Goal: Transaction & Acquisition: Download file/media

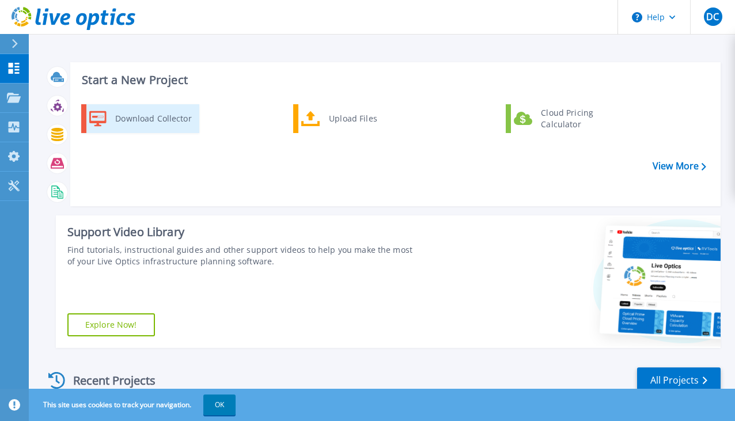
click at [173, 121] on div "Download Collector" at bounding box center [152, 118] width 87 height 23
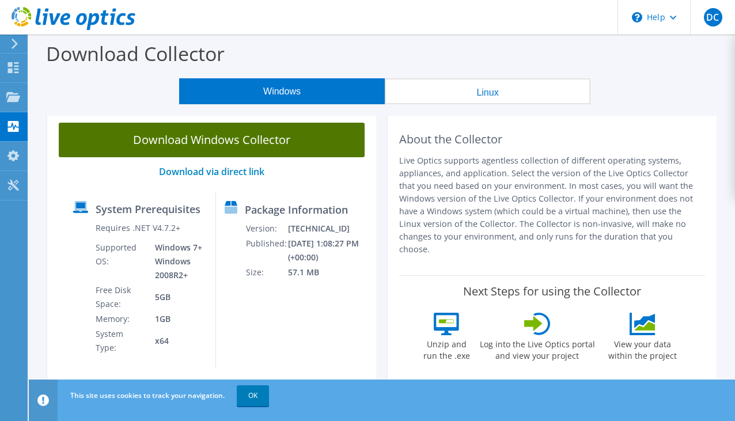
click at [173, 134] on link "Download Windows Collector" at bounding box center [212, 140] width 306 height 35
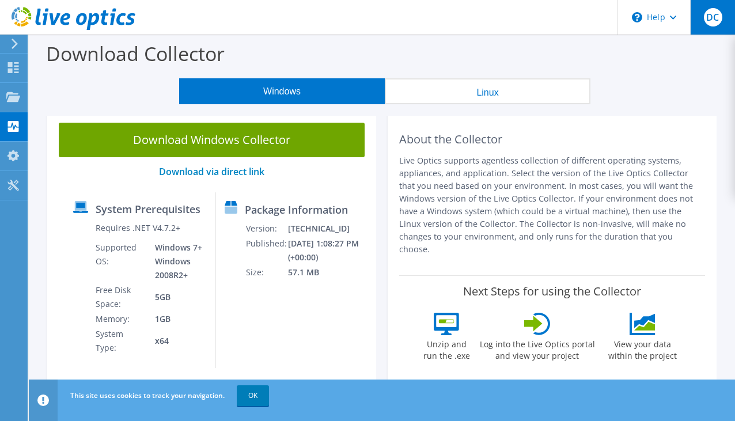
click at [717, 13] on span "DC" at bounding box center [713, 17] width 18 height 18
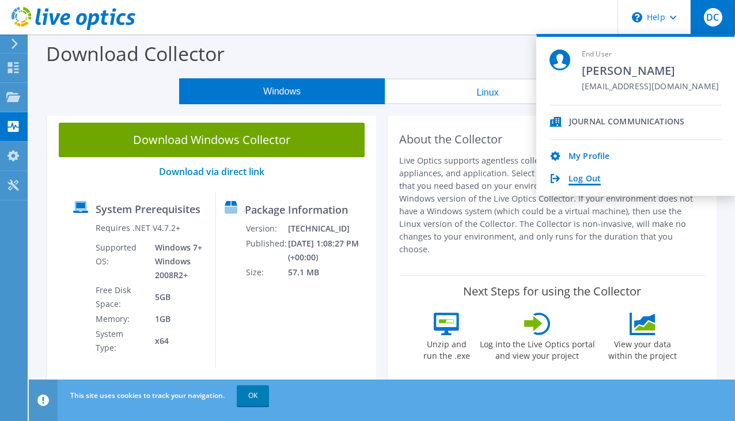
click at [585, 181] on link "Log Out" at bounding box center [584, 179] width 32 height 11
